Goal: Transaction & Acquisition: Purchase product/service

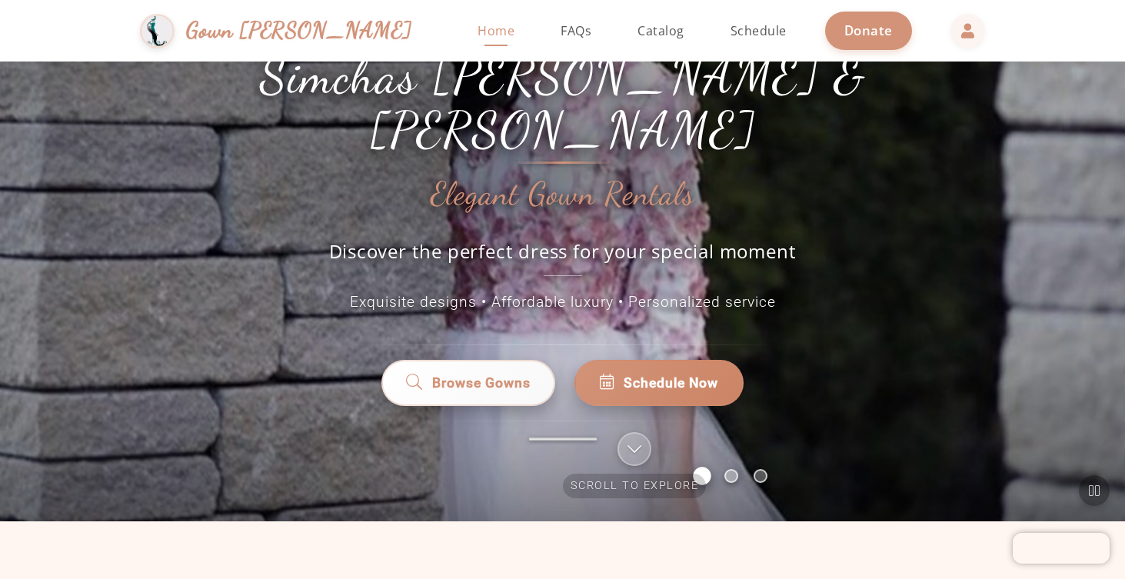
scroll to position [119, 0]
click at [512, 373] on span "Browse Gowns" at bounding box center [481, 383] width 98 height 20
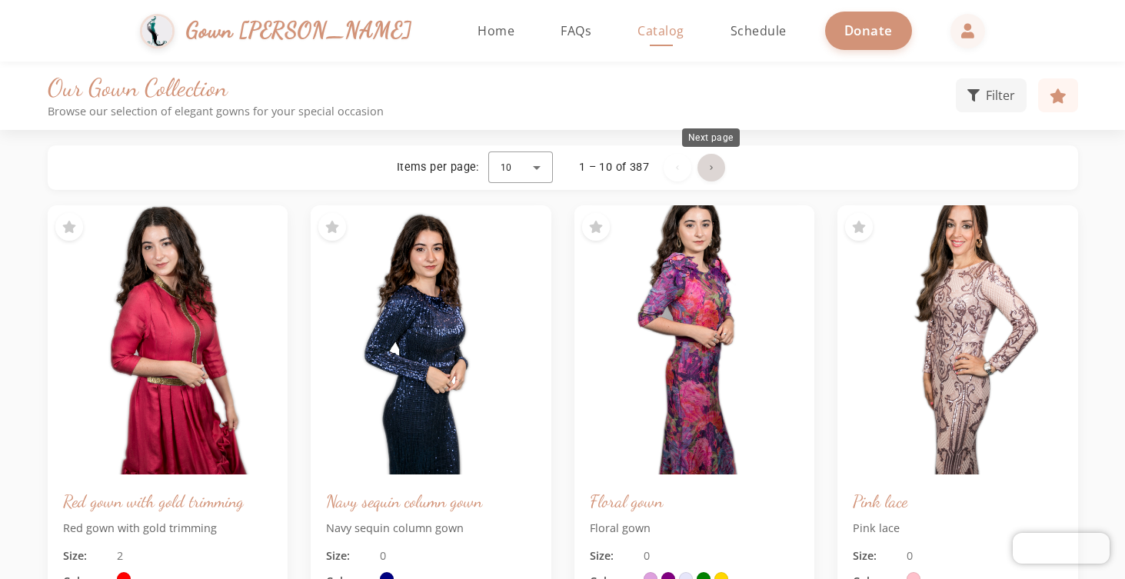
click at [718, 165] on span "Next page" at bounding box center [711, 167] width 37 height 37
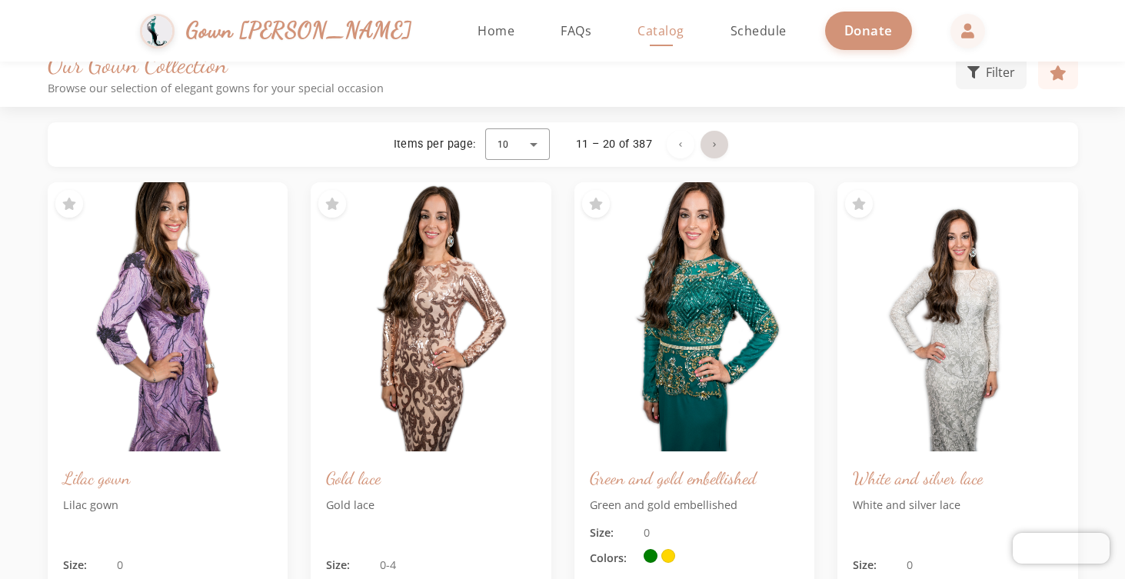
scroll to position [33, 0]
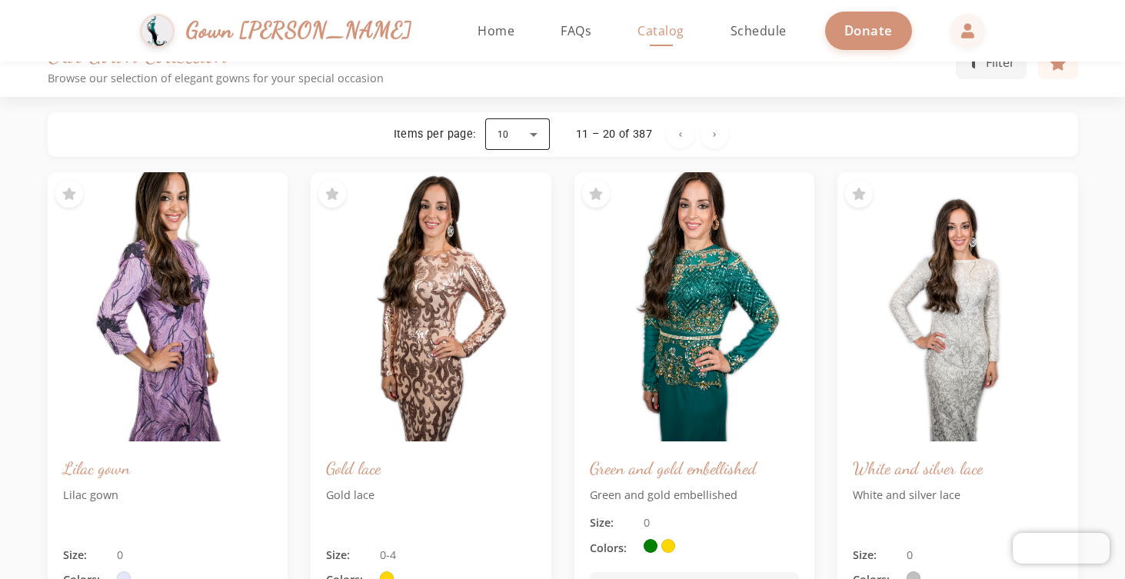
click at [521, 133] on div at bounding box center [517, 134] width 65 height 37
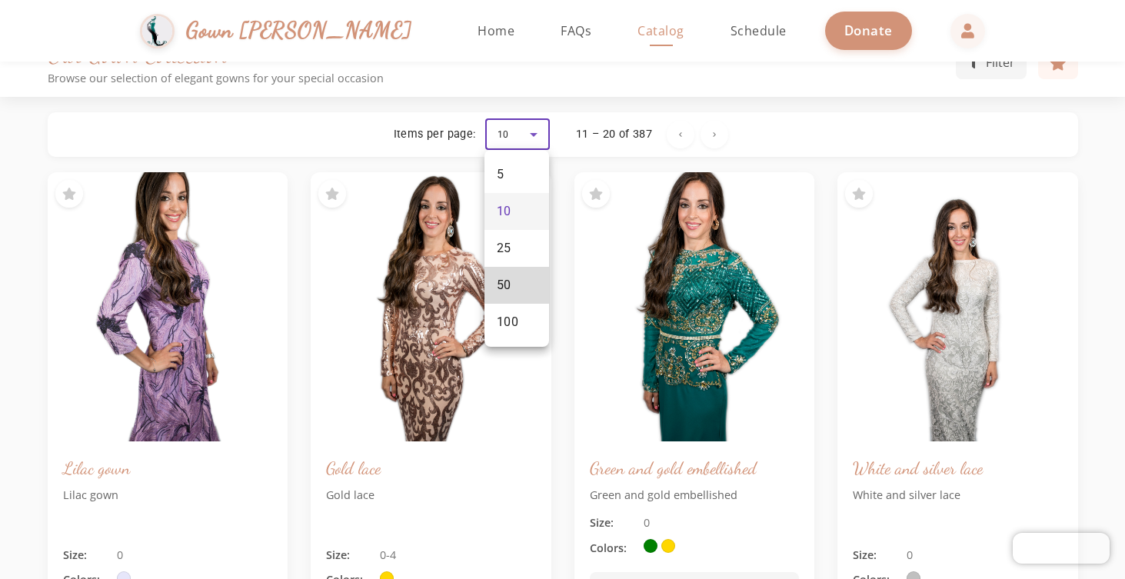
click at [515, 285] on mat-option "50" at bounding box center [517, 285] width 65 height 37
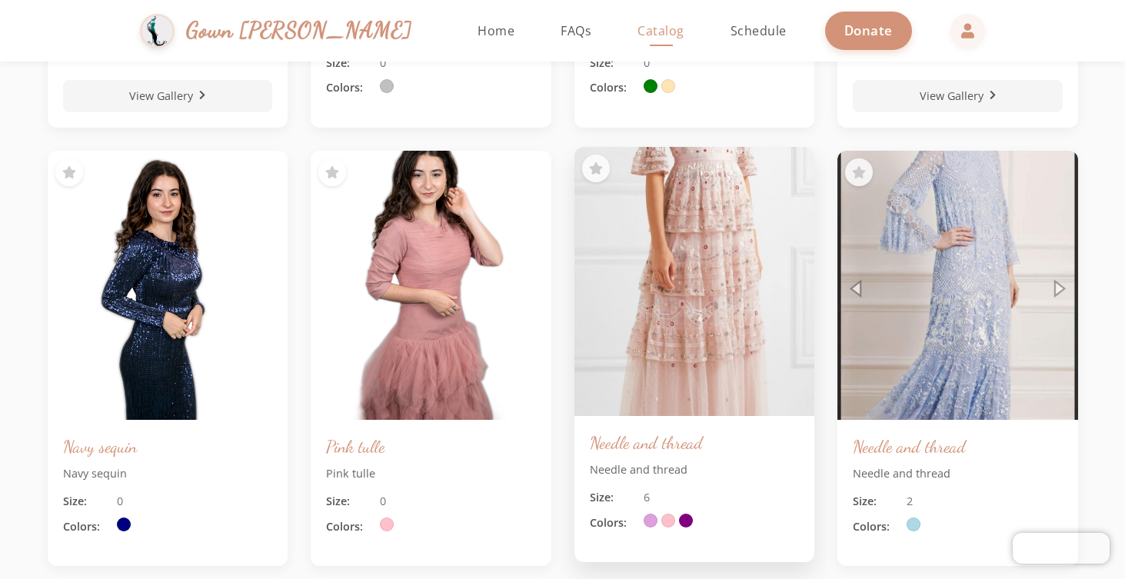
scroll to position [1855, 0]
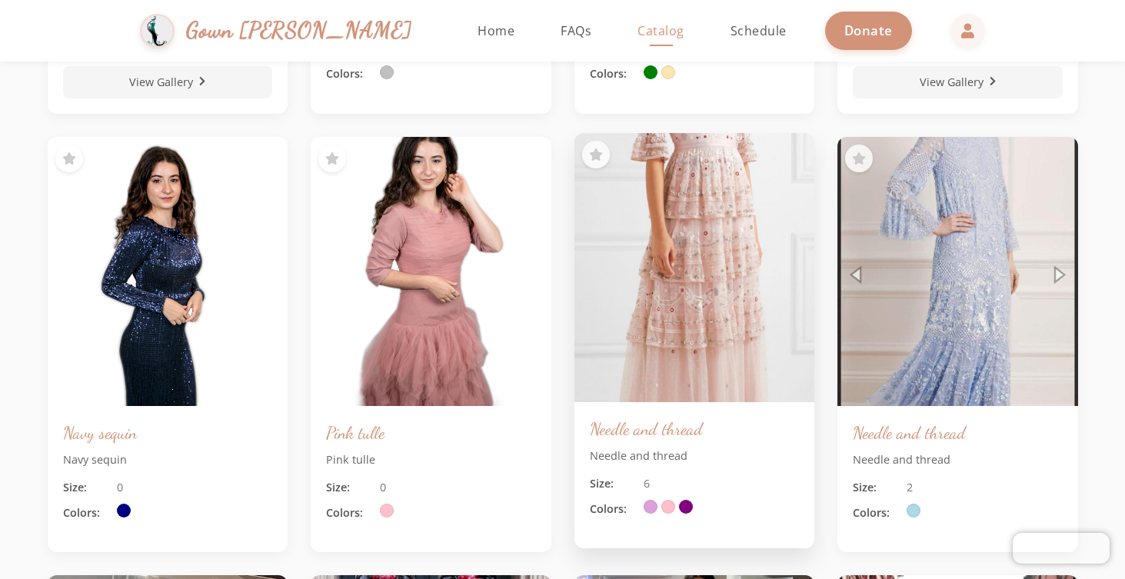
click at [687, 312] on img at bounding box center [694, 267] width 252 height 283
click at [736, 292] on img at bounding box center [694, 267] width 252 height 283
click at [619, 469] on div "Needle and thread Needle and thread Size: 6 Colors:" at bounding box center [695, 475] width 241 height 146
click at [642, 433] on h3 "Needle and thread" at bounding box center [695, 429] width 210 height 22
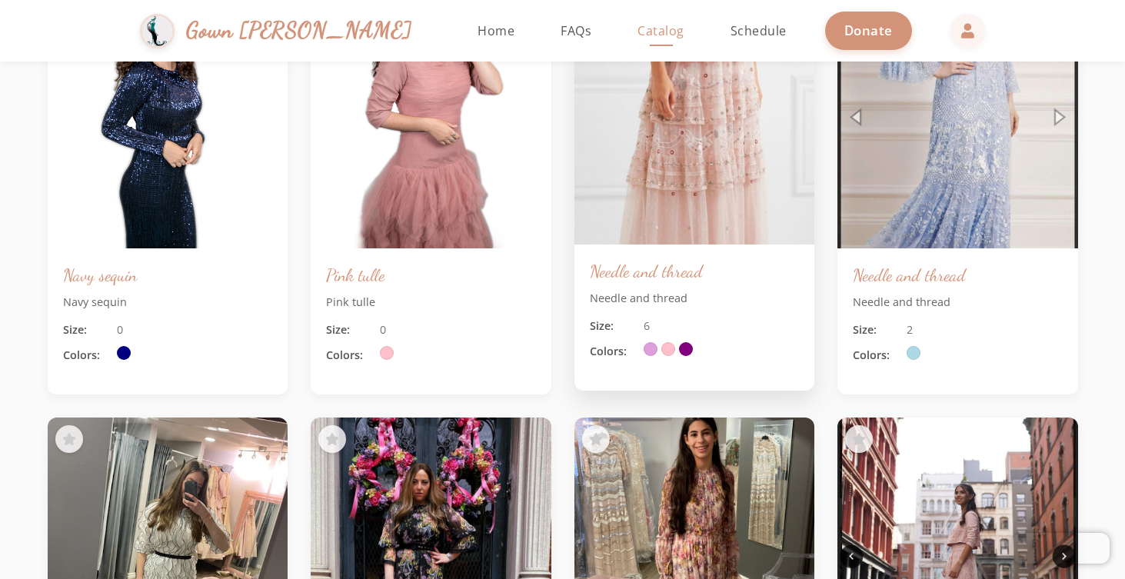
scroll to position [2017, 0]
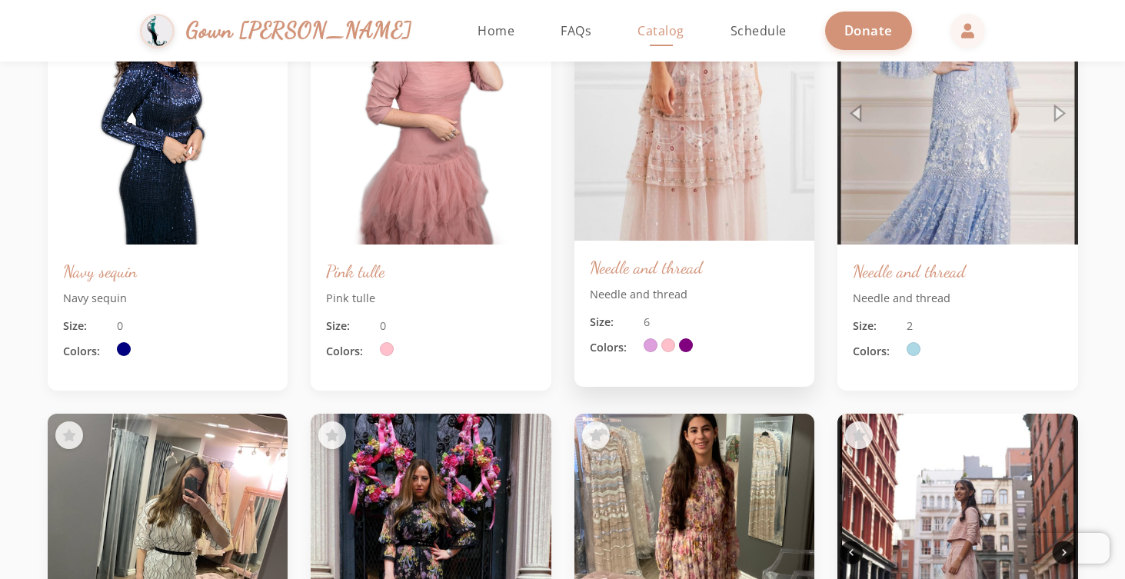
click at [612, 368] on div "Needle and thread Needle and thread Size: 6 Colors:" at bounding box center [695, 314] width 241 height 146
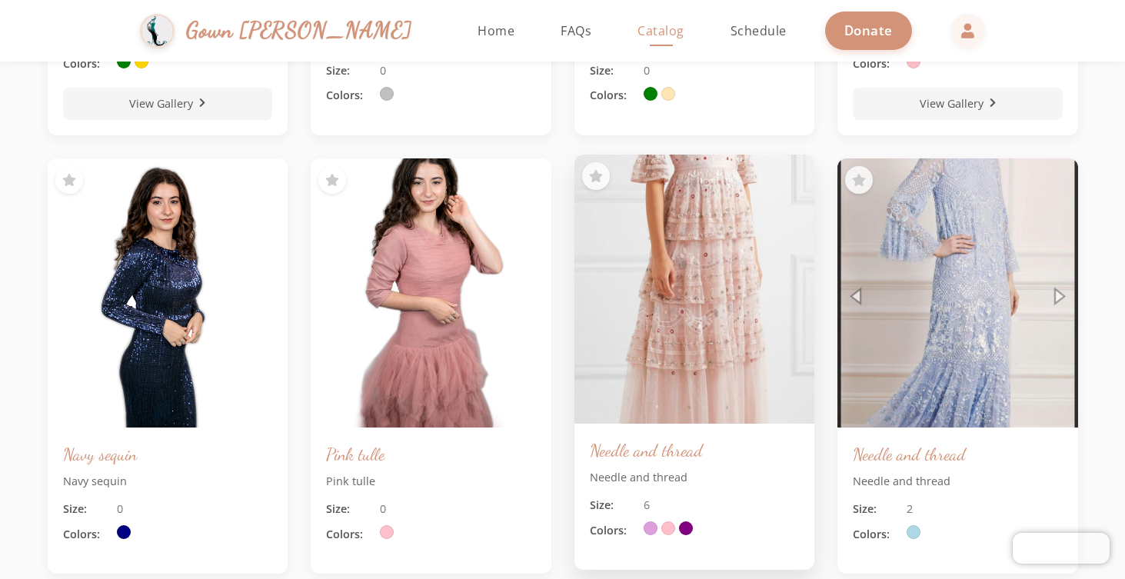
scroll to position [1837, 0]
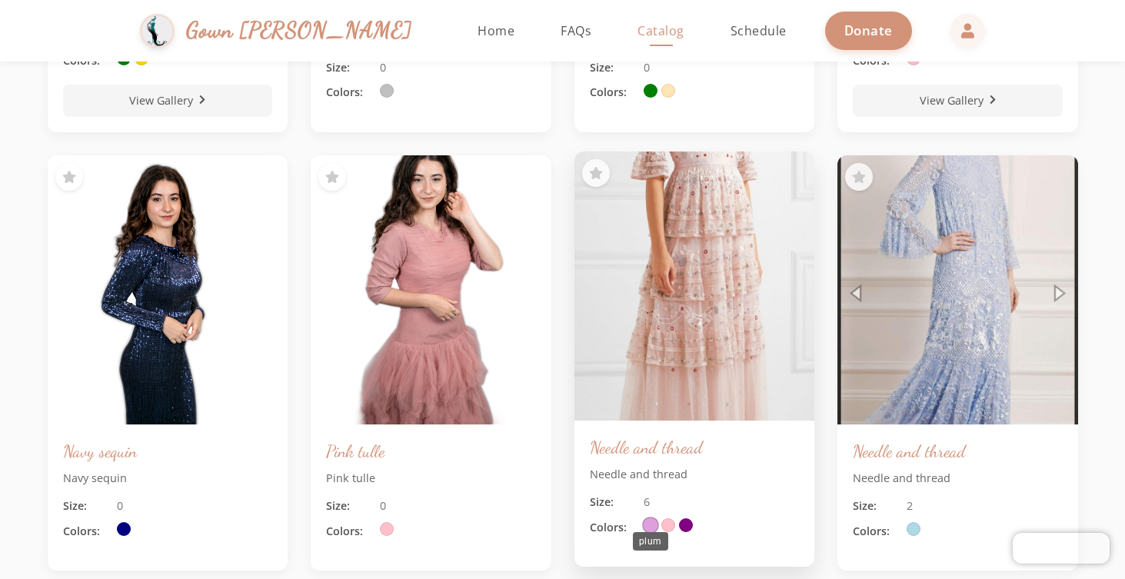
click at [647, 522] on span at bounding box center [650, 525] width 17 height 17
click at [671, 523] on span at bounding box center [668, 525] width 17 height 17
click at [688, 520] on span at bounding box center [686, 525] width 17 height 17
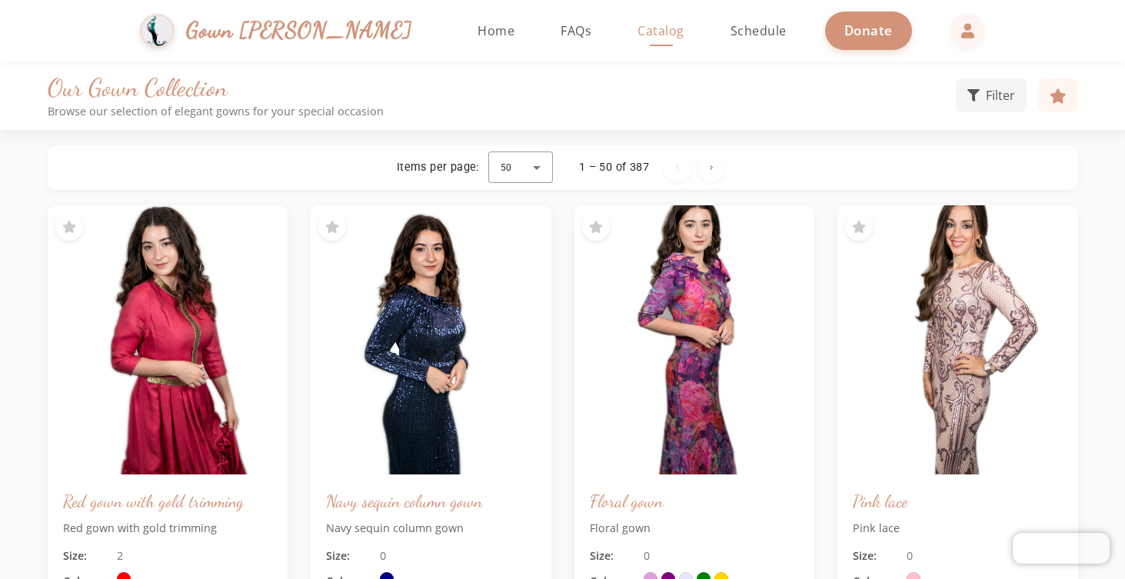
scroll to position [0, 0]
